Goal: Transaction & Acquisition: Book appointment/travel/reservation

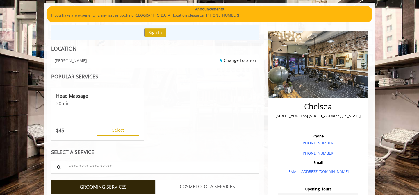
scroll to position [120, 0]
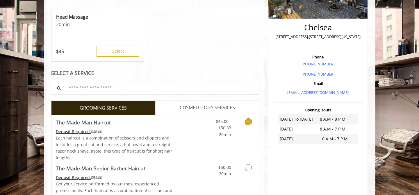
click at [256, 119] on div "Grooming services" at bounding box center [248, 126] width 24 height 22
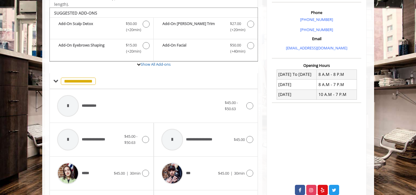
scroll to position [172, 0]
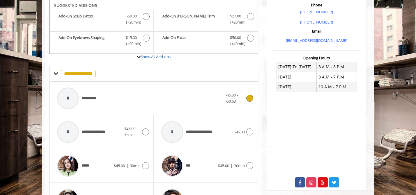
click at [244, 98] on span "$45.00 - $50.63" at bounding box center [235, 98] width 20 height 12
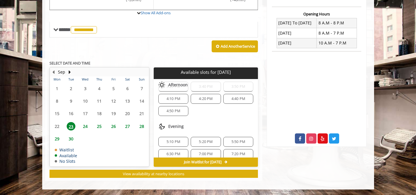
scroll to position [23, 0]
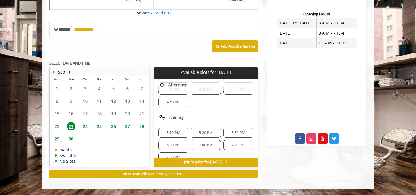
click at [86, 126] on span "24" at bounding box center [85, 126] width 9 height 8
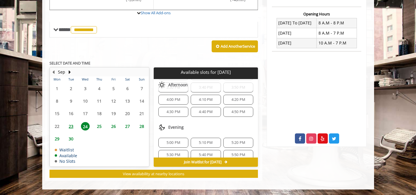
scroll to position [191, 0]
click at [204, 140] on span "5:10 PM" at bounding box center [206, 142] width 14 height 5
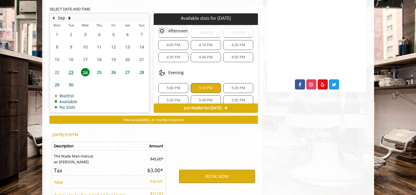
scroll to position [322, 0]
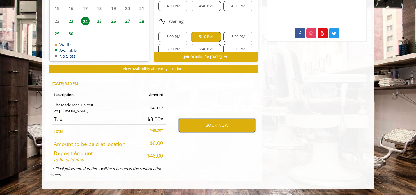
click at [212, 124] on button "BOOK NOW" at bounding box center [217, 125] width 76 height 13
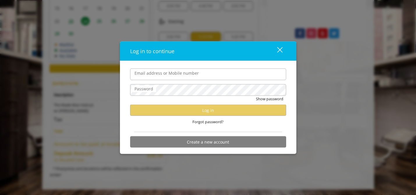
type input "**********"
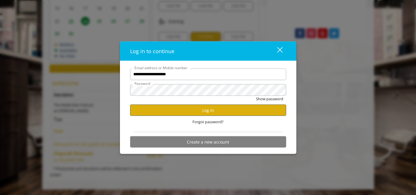
scroll to position [0, 0]
click at [204, 109] on button "Log in" at bounding box center [208, 110] width 156 height 11
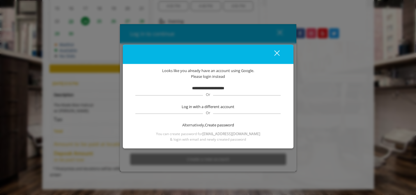
click at [205, 82] on div "**********" at bounding box center [207, 104] width 153 height 74
click at [205, 87] on b "**********" at bounding box center [208, 88] width 32 height 4
click at [203, 130] on div "**********" at bounding box center [207, 104] width 153 height 74
click at [280, 56] on button "close" at bounding box center [273, 54] width 20 height 12
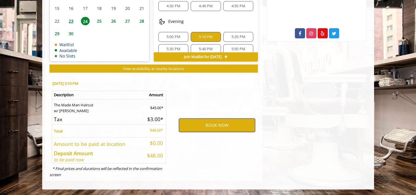
click at [225, 124] on button "BOOK NOW" at bounding box center [217, 125] width 76 height 13
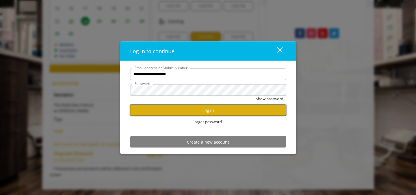
click at [214, 111] on button "Log in" at bounding box center [208, 110] width 156 height 11
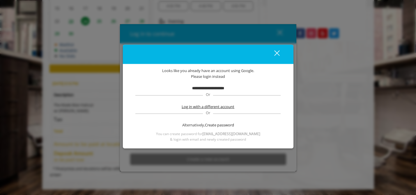
click at [214, 107] on span "Log in with a different account" at bounding box center [207, 107] width 53 height 6
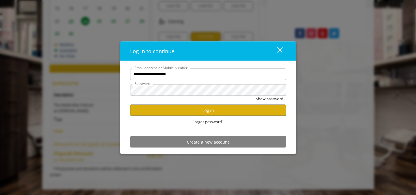
click at [225, 117] on div "Forgot password?" at bounding box center [208, 122] width 156 height 12
click at [225, 112] on button "Log in" at bounding box center [208, 110] width 156 height 11
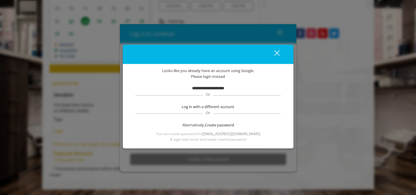
click at [212, 90] on b "**********" at bounding box center [208, 88] width 32 height 4
click at [208, 92] on span "Or" at bounding box center [208, 94] width 10 height 5
click at [195, 125] on div "Alternatively, Create password" at bounding box center [207, 125] width 147 height 6
click at [276, 56] on div "close" at bounding box center [273, 54] width 12 height 9
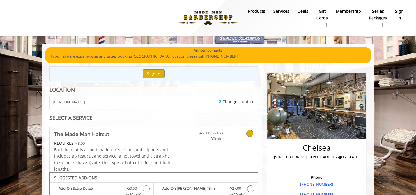
click at [397, 19] on b "sign in" at bounding box center [399, 14] width 8 height 13
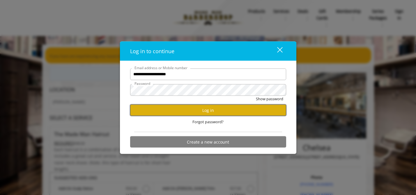
click at [228, 111] on button "Log in" at bounding box center [208, 110] width 156 height 11
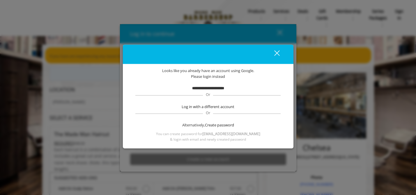
click at [279, 50] on button "close" at bounding box center [273, 54] width 20 height 12
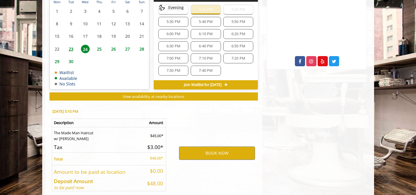
scroll to position [309, 0]
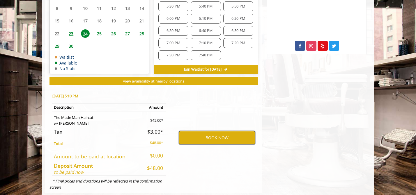
click at [229, 139] on button "BOOK NOW" at bounding box center [217, 137] width 76 height 13
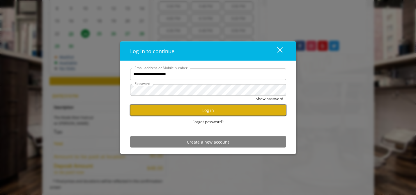
click at [216, 110] on button "Log in" at bounding box center [208, 110] width 156 height 11
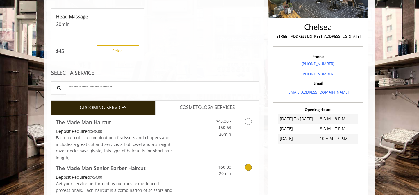
scroll to position [149, 0]
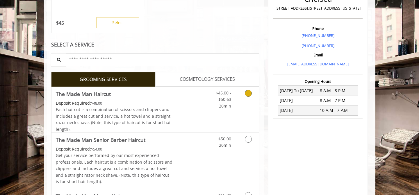
click at [242, 97] on link "Grooming services" at bounding box center [247, 98] width 15 height 22
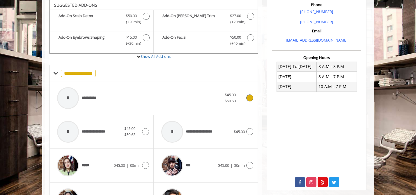
scroll to position [172, 0]
click at [97, 93] on span "**********" at bounding box center [77, 99] width 47 height 28
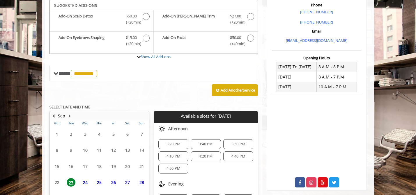
scroll to position [216, 0]
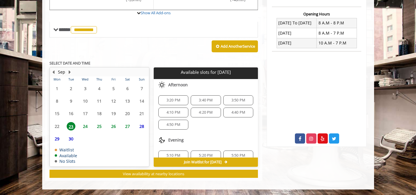
click at [87, 125] on span "24" at bounding box center [85, 126] width 9 height 8
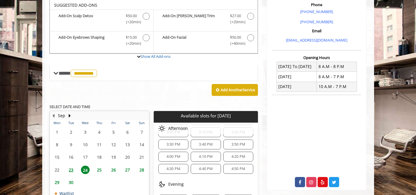
scroll to position [210, 0]
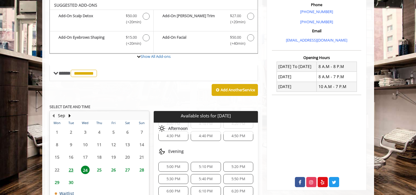
click at [200, 167] on span "5:10 PM" at bounding box center [206, 167] width 14 height 5
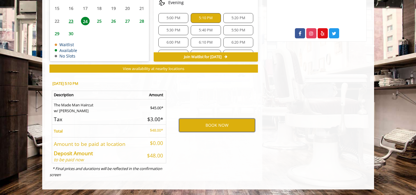
click at [211, 129] on button "BOOK NOW" at bounding box center [217, 125] width 76 height 13
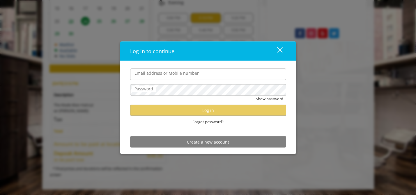
type input "**********"
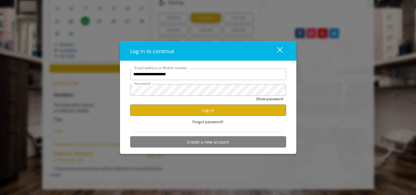
scroll to position [0, 0]
click at [215, 113] on button "Log in" at bounding box center [208, 110] width 156 height 11
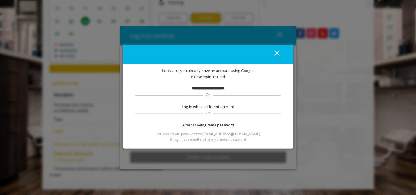
click at [217, 103] on div "**********" at bounding box center [207, 104] width 153 height 74
click at [217, 92] on div "Or" at bounding box center [207, 94] width 145 height 4
click at [217, 90] on b "**********" at bounding box center [208, 88] width 32 height 4
click at [211, 126] on span "Create password" at bounding box center [219, 125] width 29 height 6
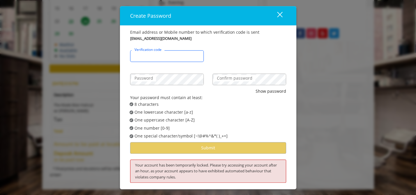
click at [169, 58] on input "Verification code" at bounding box center [167, 56] width 74 height 12
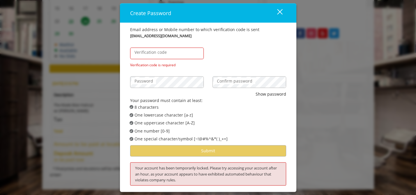
click at [270, 41] on div "Verification code Verification code is required" at bounding box center [208, 53] width 165 height 29
click at [154, 83] on label "Password" at bounding box center [143, 81] width 24 height 6
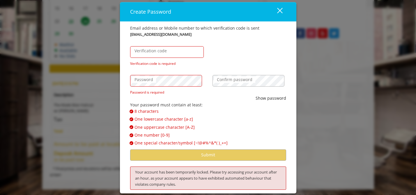
click at [274, 8] on div "close" at bounding box center [276, 11] width 12 height 9
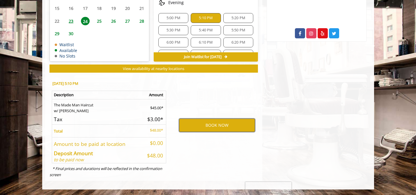
click at [212, 121] on button "BOOK NOW" at bounding box center [217, 125] width 76 height 13
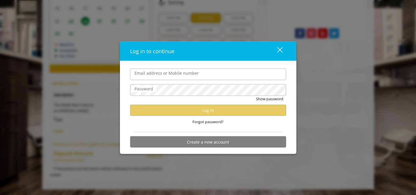
type input "**********"
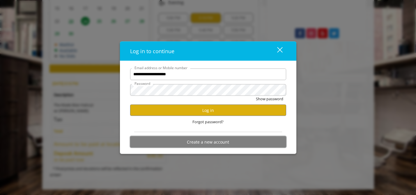
click at [208, 139] on button "Create a new account" at bounding box center [208, 141] width 156 height 11
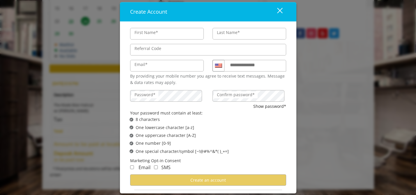
click at [278, 10] on div "close" at bounding box center [276, 11] width 12 height 9
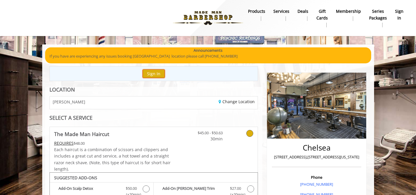
click at [154, 74] on button "Sign In" at bounding box center [153, 74] width 22 height 8
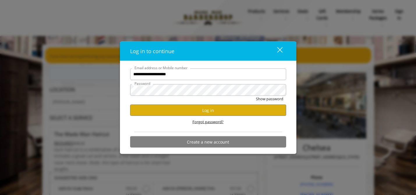
click at [213, 120] on span "Forgot password?" at bounding box center [207, 122] width 31 height 6
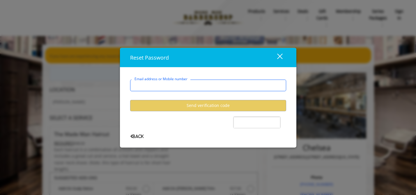
click at [200, 84] on input "Email address or Mobile number" at bounding box center [208, 85] width 156 height 12
type input "**********"
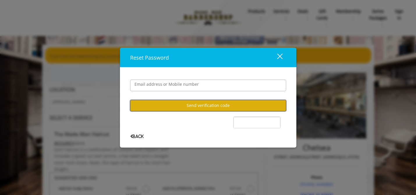
click at [196, 105] on button "Send verification code" at bounding box center [208, 105] width 156 height 11
